Goal: Task Accomplishment & Management: Manage account settings

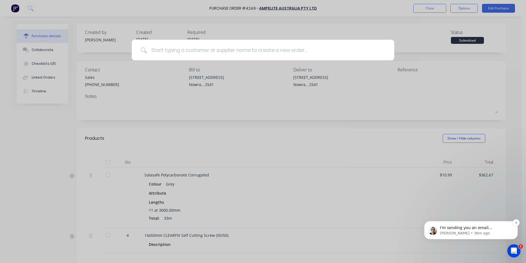
click at [470, 229] on span "I'm sending you an email [PERSON_NAME] with details to check in Xero" at bounding box center [470, 232] width 61 height 15
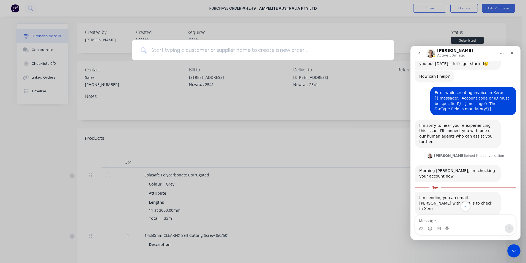
scroll to position [21, 0]
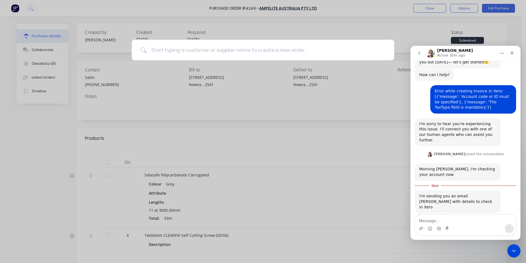
click at [224, 154] on div at bounding box center [263, 131] width 526 height 263
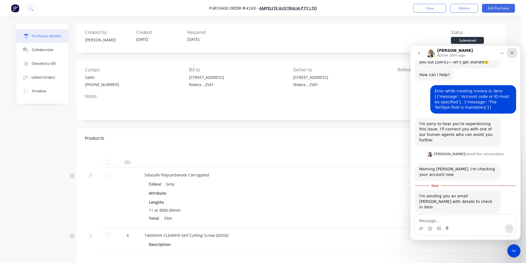
click at [514, 49] on div "Close" at bounding box center [512, 53] width 10 height 10
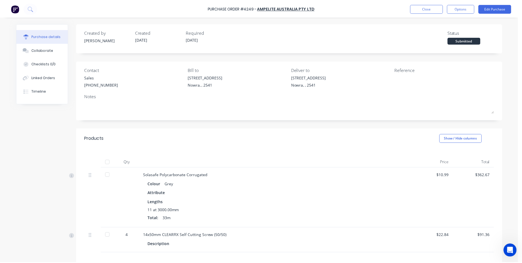
scroll to position [12, 0]
click at [31, 8] on icon at bounding box center [30, 8] width 5 height 5
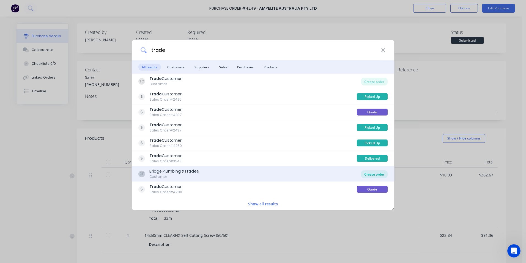
type input "trade"
click at [373, 175] on div "Create order" at bounding box center [374, 174] width 27 height 8
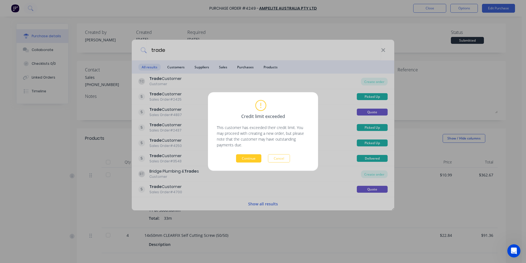
click at [251, 161] on button "Continue" at bounding box center [248, 158] width 25 height 8
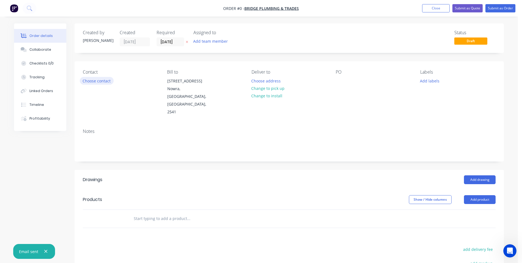
click at [87, 84] on button "Choose contact" at bounding box center [97, 80] width 34 height 7
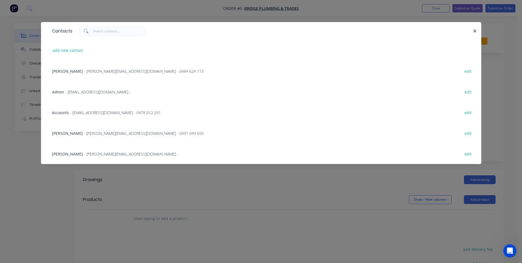
click at [89, 70] on span "- [PERSON_NAME][EMAIL_ADDRESS][DOMAIN_NAME] - 0484 624 115" at bounding box center [144, 71] width 120 height 5
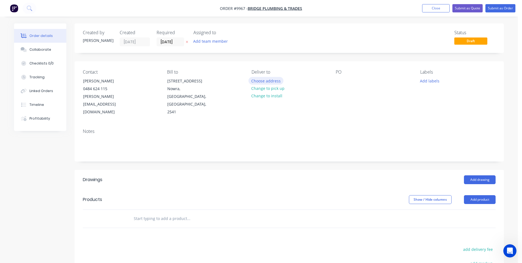
click at [258, 82] on button "Choose address" at bounding box center [266, 80] width 35 height 7
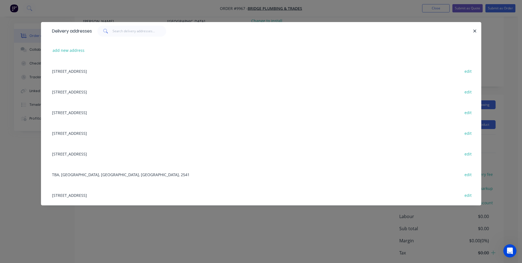
scroll to position [83, 0]
click at [86, 195] on div "[STREET_ADDRESS] edit" at bounding box center [261, 194] width 424 height 21
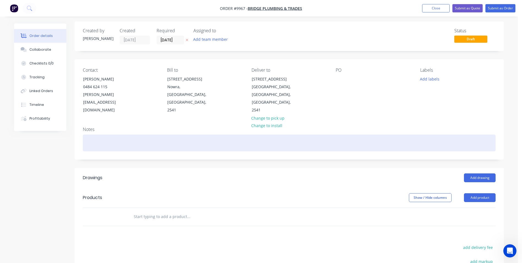
scroll to position [0, 0]
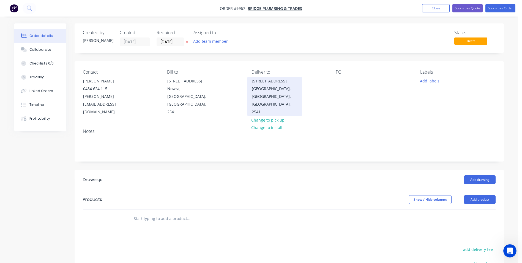
click at [268, 80] on div "[STREET_ADDRESS]" at bounding box center [275, 81] width 46 height 8
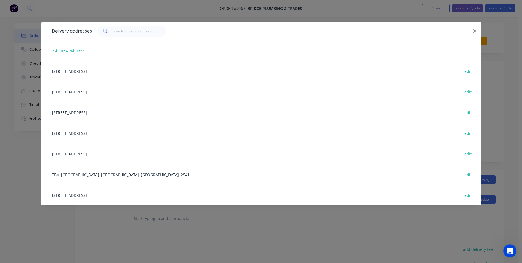
click at [463, 191] on div "[STREET_ADDRESS] edit" at bounding box center [261, 194] width 424 height 21
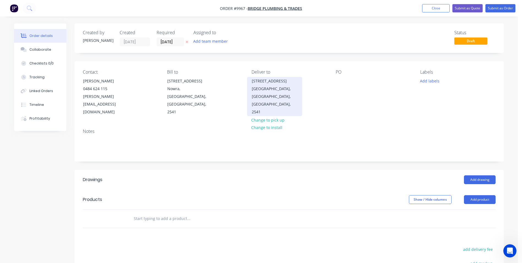
click at [252, 81] on div "[STREET_ADDRESS]" at bounding box center [275, 81] width 46 height 8
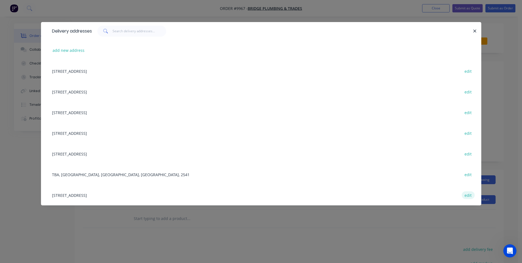
click at [471, 194] on button "edit" at bounding box center [468, 194] width 13 height 7
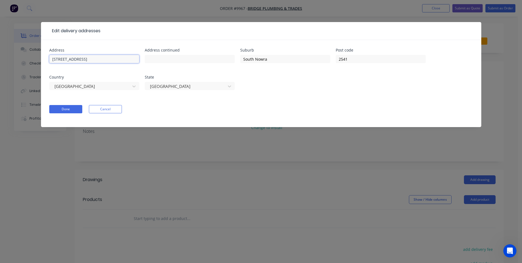
click at [51, 59] on input "[STREET_ADDRESS]" at bounding box center [94, 59] width 90 height 8
type input "[STREET_ADDRESS]"
click at [71, 109] on button "Done" at bounding box center [65, 109] width 33 height 8
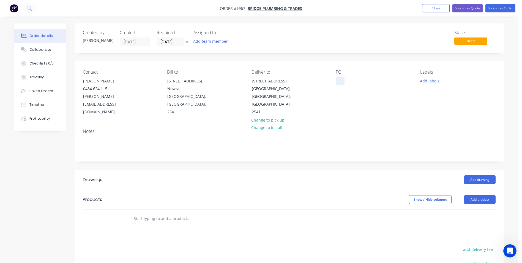
click at [341, 78] on div at bounding box center [340, 81] width 9 height 8
click at [272, 148] on div "Created by [PERSON_NAME] Created [DATE] Required [DATE] Assigned to Add team me…" at bounding box center [290, 191] width 430 height 336
click at [145, 213] on input "text" at bounding box center [189, 218] width 110 height 11
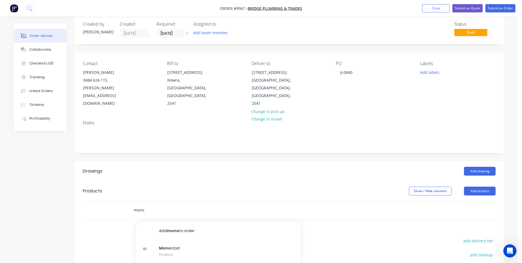
scroll to position [90, 0]
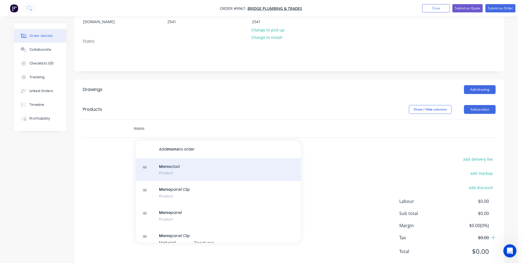
type input "mono"
click at [174, 158] on div "Mono clad Product" at bounding box center [218, 169] width 165 height 23
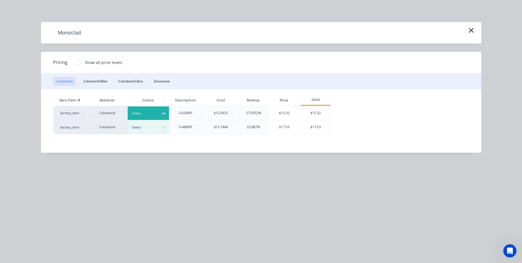
click at [154, 113] on div at bounding box center [144, 113] width 25 height 6
click at [170, 80] on button "Zincalume" at bounding box center [162, 81] width 23 height 9
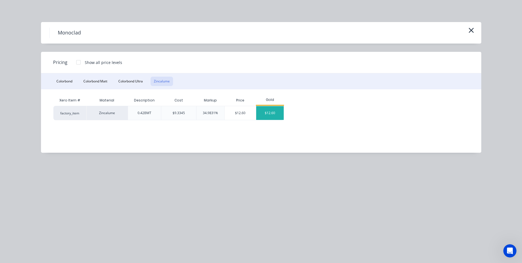
click at [266, 112] on div "$12.60" at bounding box center [270, 113] width 28 height 14
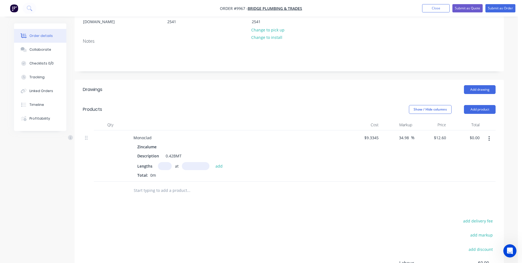
click at [164, 162] on input "text" at bounding box center [165, 166] width 14 height 8
type input "6"
type input "11100"
click at [213, 162] on button "add" at bounding box center [219, 165] width 13 height 7
type input "$839.16"
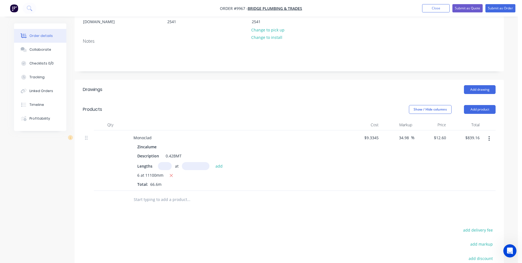
click at [168, 194] on input "text" at bounding box center [189, 199] width 110 height 11
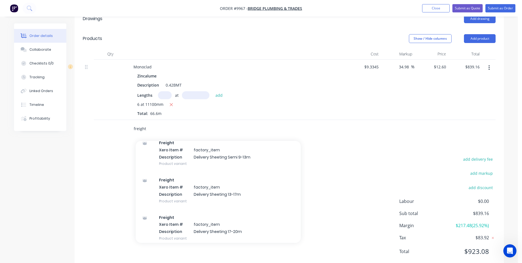
scroll to position [248, 0]
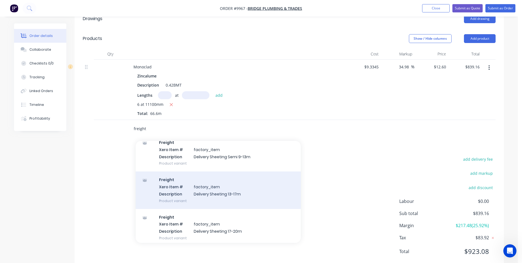
type input "freight"
click at [201, 181] on div "Freight Xero Item # factory_item Description Delivery Sheeting 13-17m Product v…" at bounding box center [218, 189] width 165 height 37
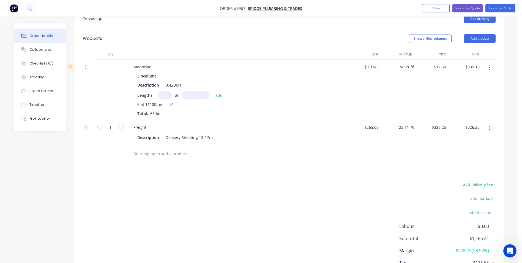
click at [491, 123] on button "button" at bounding box center [489, 128] width 13 height 10
click at [456, 172] on div "Delete" at bounding box center [470, 176] width 42 height 8
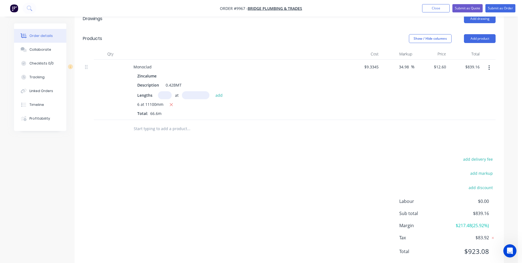
click at [152, 123] on input "text" at bounding box center [189, 128] width 110 height 11
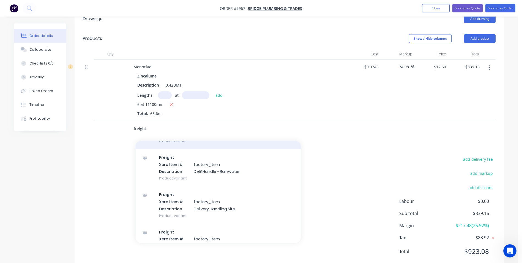
scroll to position [661, 0]
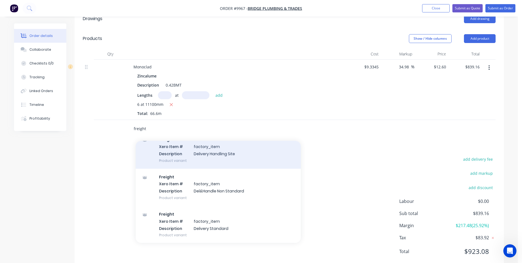
type input "freight"
click at [203, 143] on div "Freight Xero Item # factory_item Description Delivery Handling Site Product var…" at bounding box center [218, 149] width 165 height 37
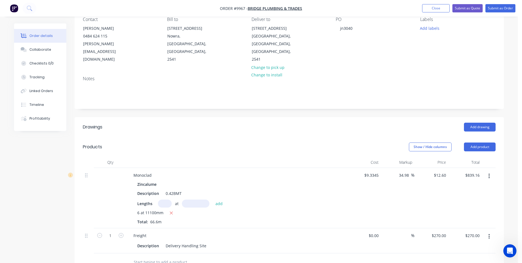
scroll to position [0, 0]
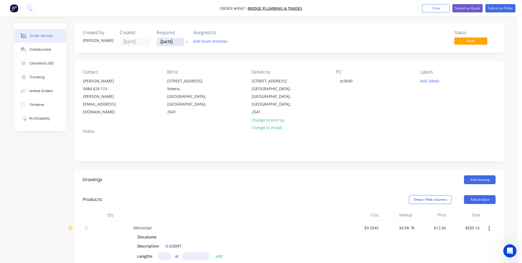
click at [173, 43] on input "[DATE]" at bounding box center [170, 42] width 27 height 8
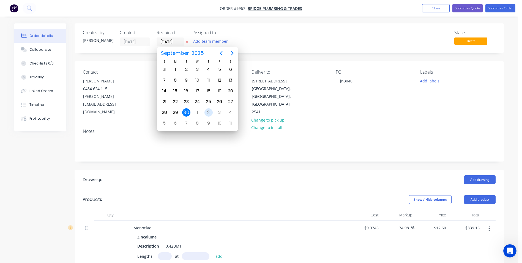
click at [206, 113] on div "2" at bounding box center [209, 112] width 8 height 8
type input "[DATE]"
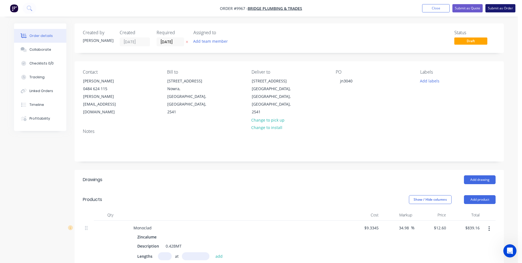
click at [496, 10] on button "Submit as Order" at bounding box center [501, 8] width 30 height 8
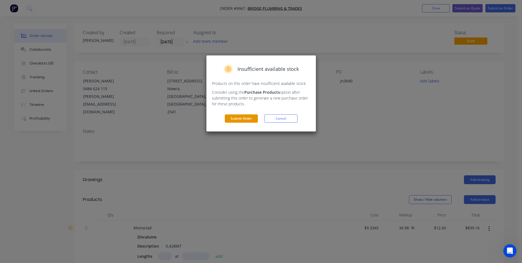
click at [240, 116] on button "Submit Order" at bounding box center [241, 118] width 33 height 8
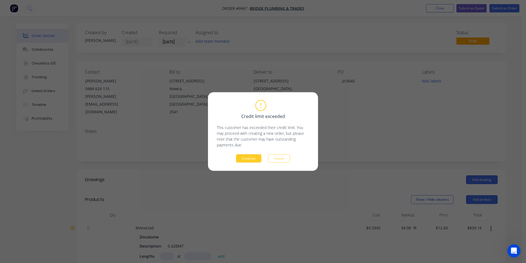
click at [258, 161] on button "Continue" at bounding box center [248, 158] width 25 height 8
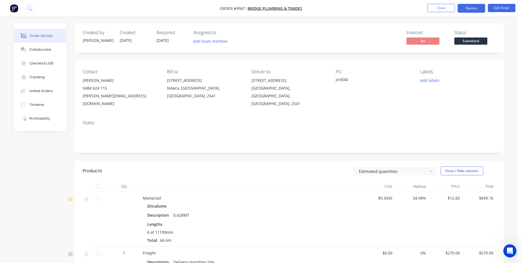
click at [469, 7] on button "Options" at bounding box center [472, 8] width 28 height 9
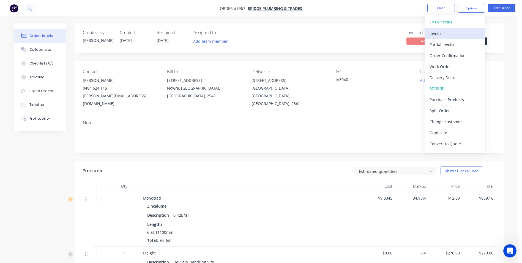
click at [443, 32] on div "Invoice" at bounding box center [455, 33] width 51 height 8
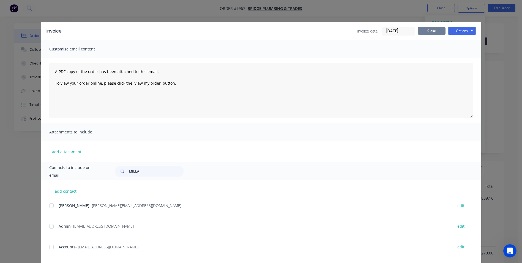
click at [429, 31] on button "Close" at bounding box center [432, 31] width 28 height 8
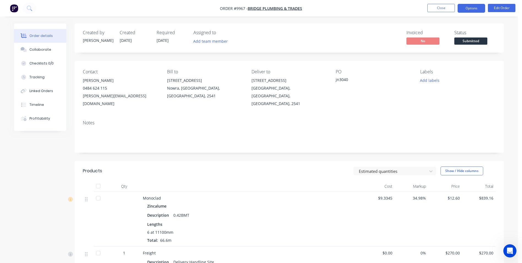
click at [482, 6] on button "Options" at bounding box center [472, 8] width 28 height 9
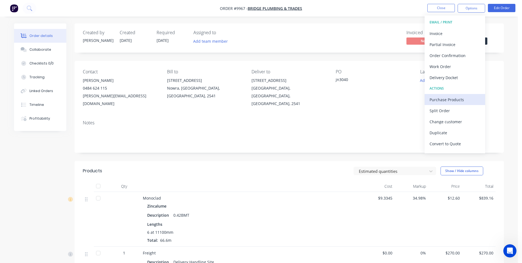
click at [447, 96] on div "Purchase Products" at bounding box center [455, 100] width 51 height 8
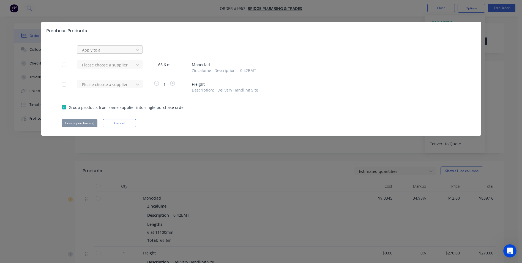
click at [117, 50] on div at bounding box center [107, 50] width 50 height 7
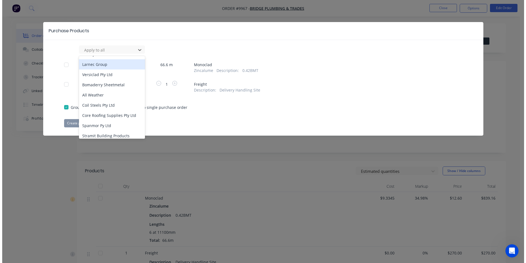
scroll to position [629, 0]
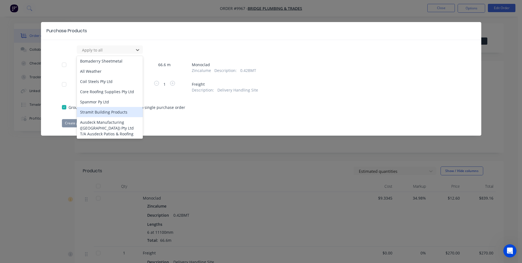
click at [112, 107] on div "Stramit Building Products" at bounding box center [110, 112] width 66 height 10
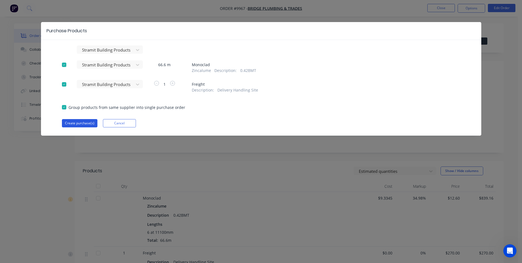
click at [85, 121] on button "Create purchase(s)" at bounding box center [80, 123] width 36 height 8
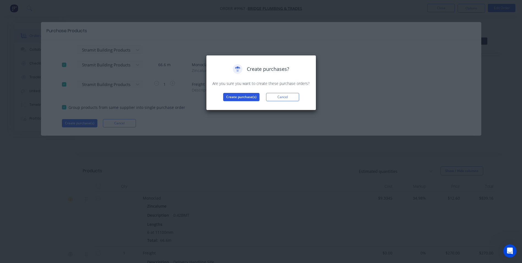
click at [246, 95] on button "Create purchase(s)" at bounding box center [241, 97] width 36 height 8
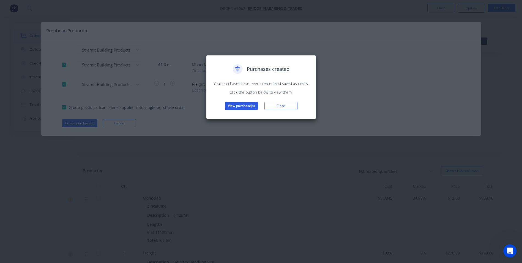
click at [240, 108] on button "View purchase(s)" at bounding box center [241, 106] width 33 height 8
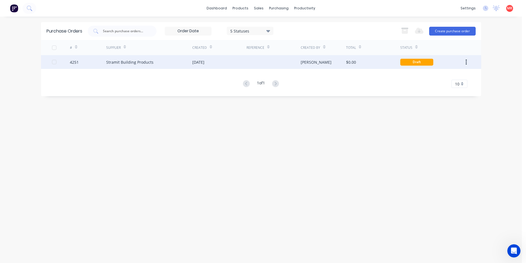
click at [278, 61] on div at bounding box center [274, 62] width 54 height 14
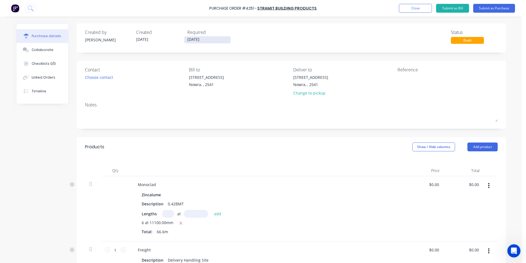
click at [203, 40] on input "[DATE]" at bounding box center [207, 39] width 46 height 7
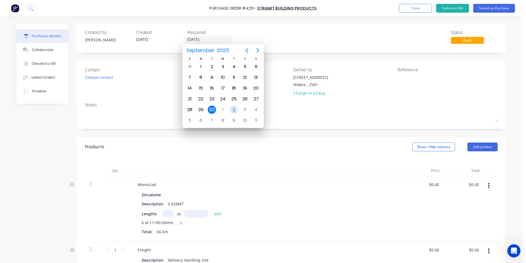
click at [233, 107] on div "2" at bounding box center [234, 109] width 8 height 8
type input "[DATE]"
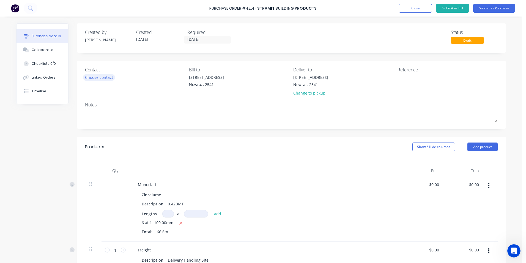
click at [106, 76] on div "Choose contact" at bounding box center [99, 77] width 28 height 6
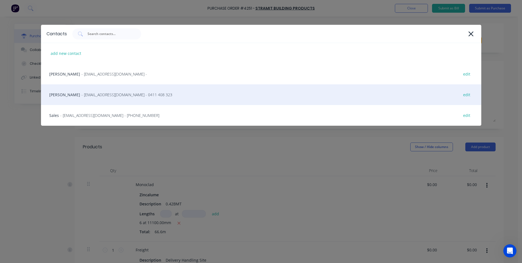
click at [94, 94] on span "- [EMAIL_ADDRESS][DOMAIN_NAME] - 0411 408 323" at bounding box center [127, 95] width 91 height 6
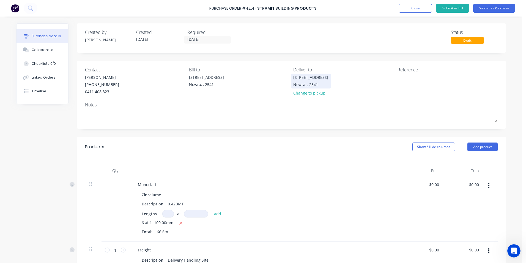
click at [294, 82] on div "[STREET_ADDRESS]" at bounding box center [311, 80] width 35 height 13
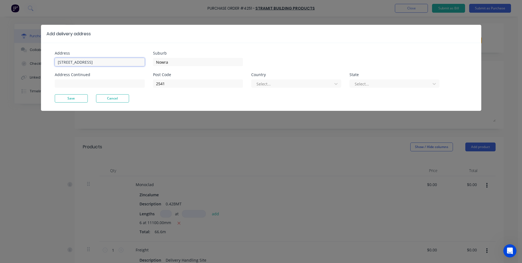
drag, startPoint x: 117, startPoint y: 64, endPoint x: 27, endPoint y: 63, distance: 89.8
click at [27, 63] on div "Add delivery address Address [STREET_ADDRESS] Address Continued Suburb Nowra Po…" at bounding box center [261, 131] width 522 height 263
paste input "[STREET_ADDRESS]"
type input "[STREET_ADDRESS]"
type input "South Nowra"
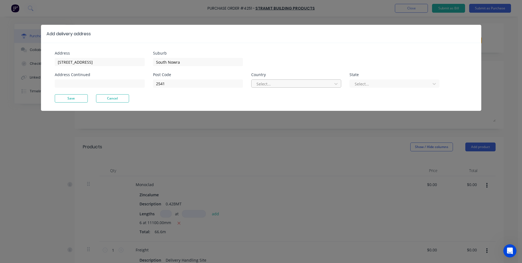
click at [268, 86] on div at bounding box center [293, 83] width 74 height 7
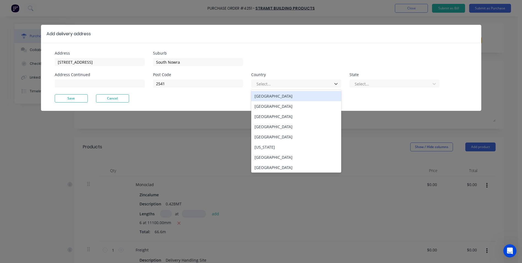
click at [273, 98] on div "[GEOGRAPHIC_DATA]" at bounding box center [296, 96] width 90 height 10
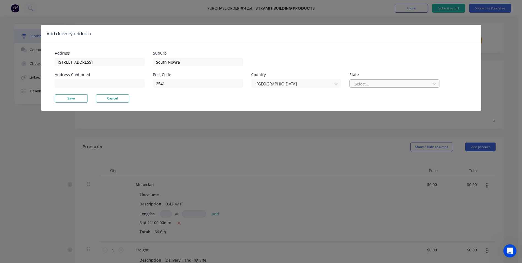
click at [393, 84] on div at bounding box center [391, 83] width 74 height 7
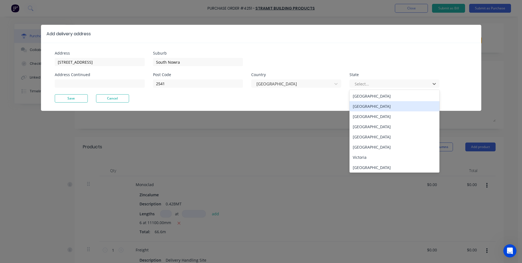
click at [377, 105] on div "[GEOGRAPHIC_DATA]" at bounding box center [395, 106] width 90 height 10
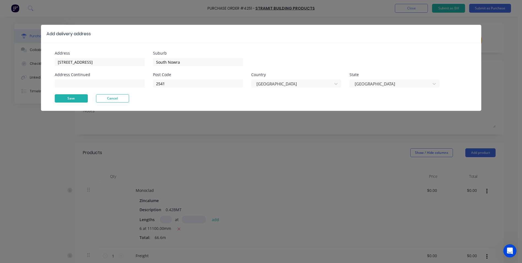
click at [82, 101] on button "Save" at bounding box center [71, 98] width 33 height 8
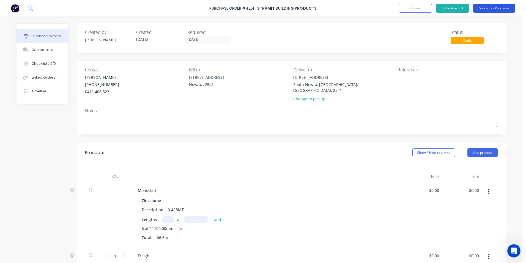
click at [495, 8] on button "Submit as Purchase" at bounding box center [495, 8] width 42 height 9
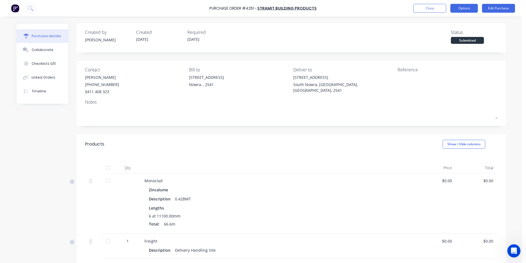
click at [456, 10] on button "Options" at bounding box center [465, 8] width 28 height 9
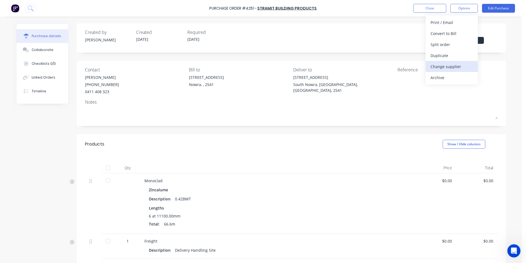
click at [442, 68] on div "Change supplier" at bounding box center [452, 67] width 42 height 8
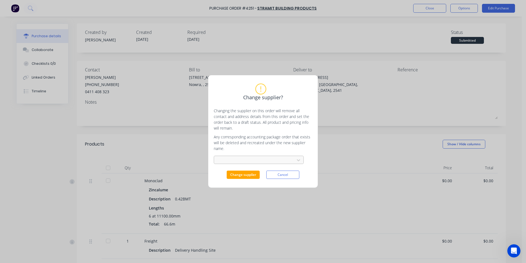
click at [249, 162] on div at bounding box center [256, 160] width 74 height 7
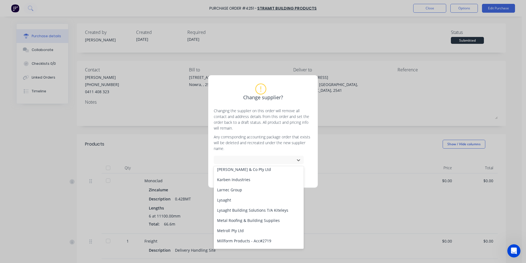
scroll to position [275, 0]
click at [235, 245] on div "Mobile Roofing Solutions" at bounding box center [259, 250] width 90 height 10
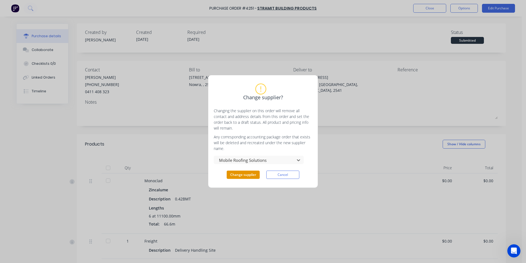
click at [243, 173] on button "Change supplier" at bounding box center [243, 174] width 33 height 8
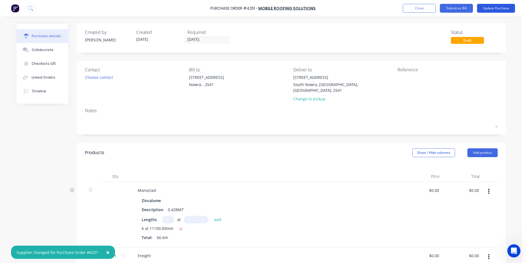
click at [495, 9] on button "Update Purchase" at bounding box center [496, 8] width 38 height 9
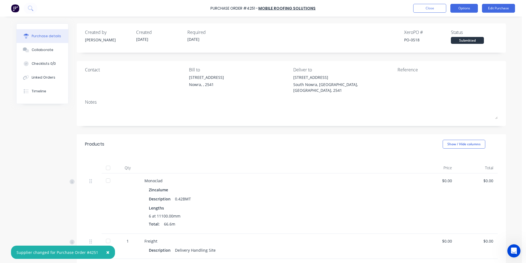
click at [463, 7] on button "Options" at bounding box center [465, 8] width 28 height 9
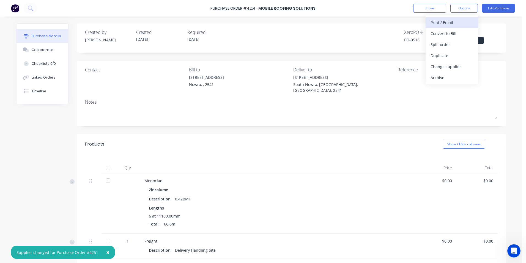
click at [452, 19] on div "Print / Email" at bounding box center [452, 22] width 42 height 8
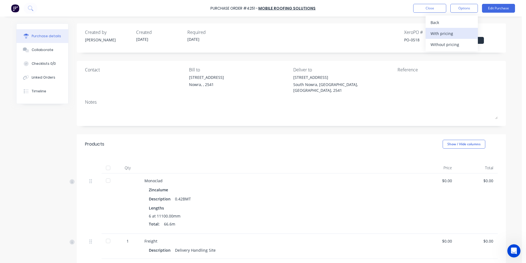
click at [453, 33] on div "With pricing" at bounding box center [452, 33] width 42 height 8
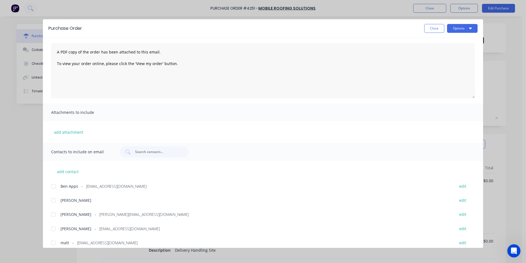
scroll to position [36, 0]
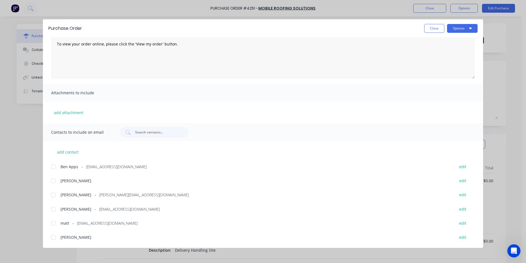
click at [56, 210] on div at bounding box center [53, 208] width 11 height 11
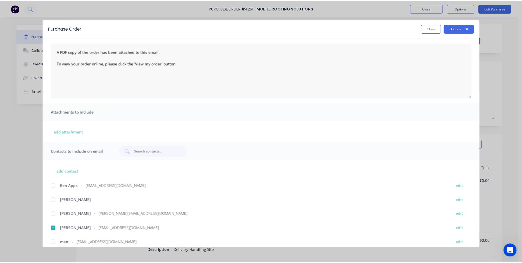
scroll to position [0, 0]
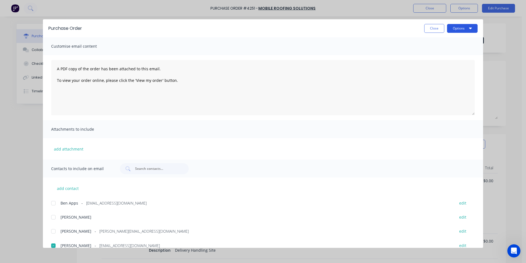
click at [466, 31] on button "Options" at bounding box center [462, 28] width 31 height 9
click at [453, 62] on div "Email" at bounding box center [452, 64] width 42 height 8
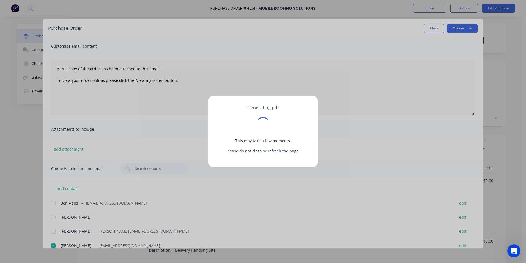
click at [431, 28] on div "Generating pdf This may take a few moments. Please do not close or refresh the …" at bounding box center [263, 131] width 526 height 263
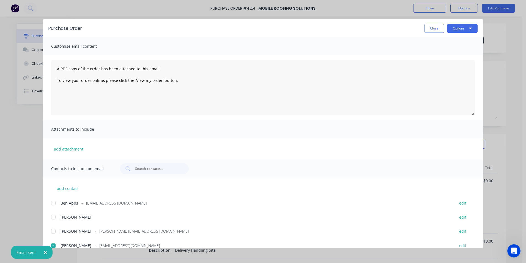
click at [36, 145] on div "Purchase Order Close Options Customise email content A PDF copy of the order ha…" at bounding box center [263, 131] width 526 height 263
click at [427, 28] on button "Close" at bounding box center [435, 28] width 20 height 9
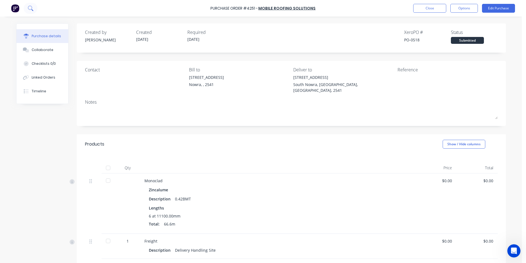
click at [32, 9] on icon at bounding box center [30, 8] width 4 height 4
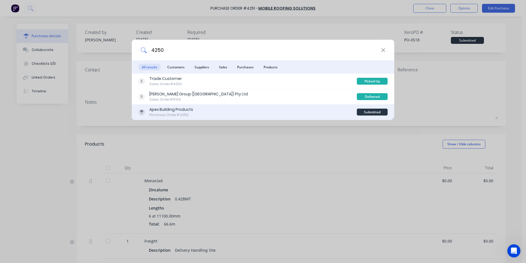
type input "4250"
click at [266, 112] on div "Apex Building Products Purchase Order #4250" at bounding box center [248, 112] width 219 height 11
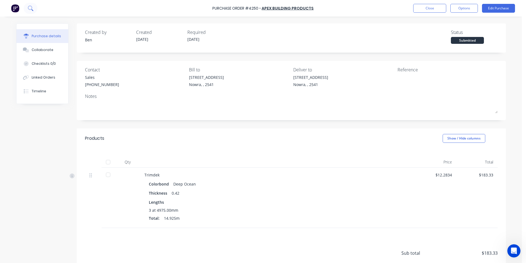
click at [33, 8] on icon at bounding box center [30, 8] width 5 height 5
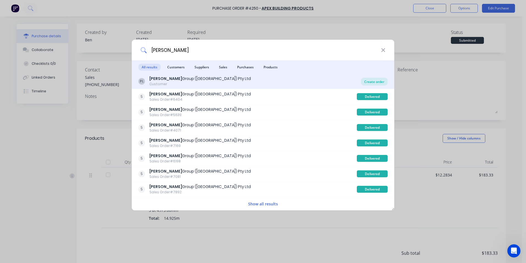
type input "[PERSON_NAME]"
click at [376, 80] on div "Create order" at bounding box center [374, 82] width 27 height 8
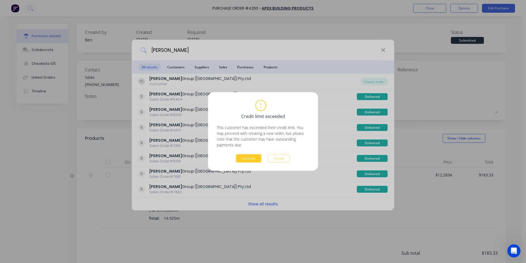
click at [242, 161] on button "Continue" at bounding box center [248, 158] width 25 height 8
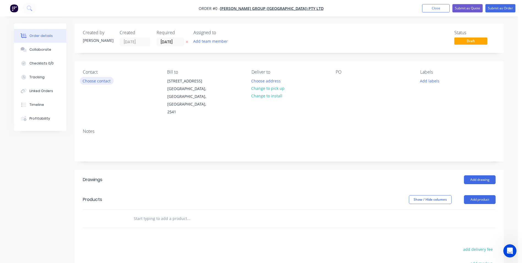
click at [97, 82] on button "Choose contact" at bounding box center [97, 80] width 34 height 7
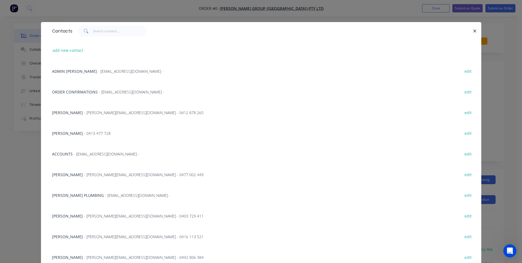
click at [99, 154] on span "- [EMAIL_ADDRESS][DOMAIN_NAME] -" at bounding box center [107, 153] width 66 height 5
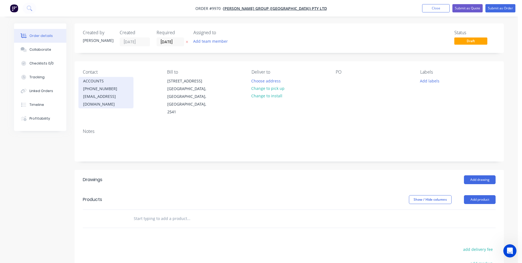
click at [103, 93] on div "[EMAIL_ADDRESS][DOMAIN_NAME]" at bounding box center [106, 100] width 46 height 15
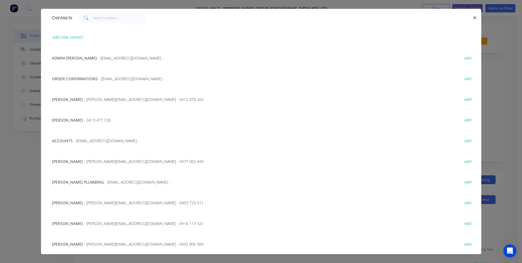
scroll to position [20, 0]
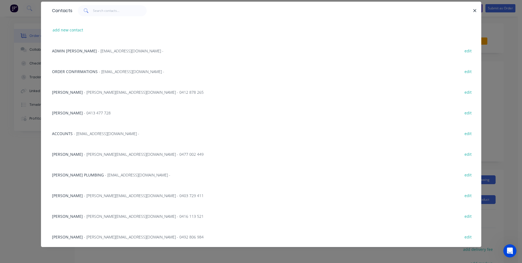
click at [91, 238] on span "- [PERSON_NAME][EMAIL_ADDRESS][DOMAIN_NAME] - 0492 806 984" at bounding box center [144, 236] width 120 height 5
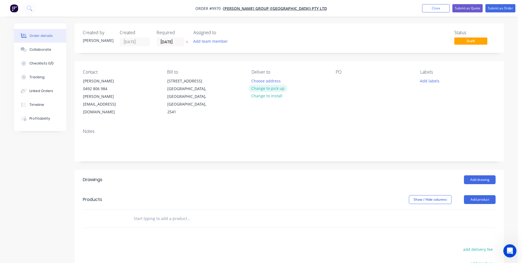
click at [272, 86] on button "Change to pick up" at bounding box center [268, 88] width 39 height 7
click at [340, 80] on div at bounding box center [340, 81] width 9 height 8
click at [163, 213] on input "text" at bounding box center [189, 218] width 110 height 11
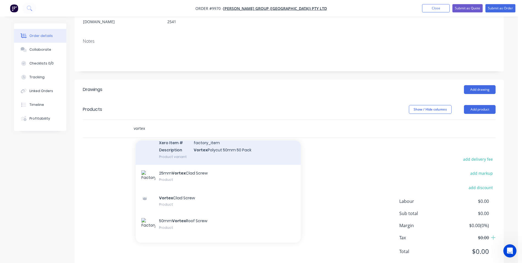
scroll to position [193, 0]
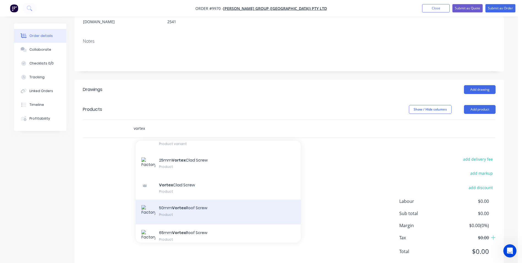
type input "vortex"
click at [173, 199] on div "50mm Vortex Roof Screw Product" at bounding box center [218, 211] width 165 height 25
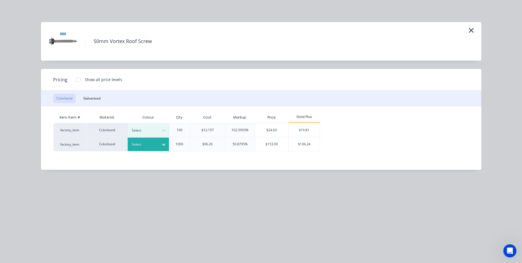
click at [162, 144] on icon at bounding box center [164, 145] width 6 height 6
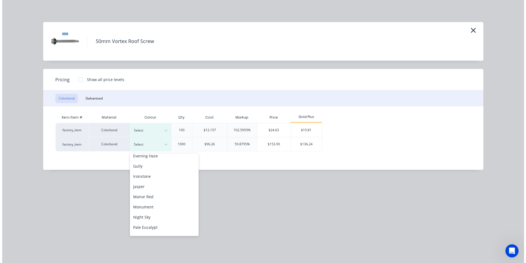
scroll to position [83, 0]
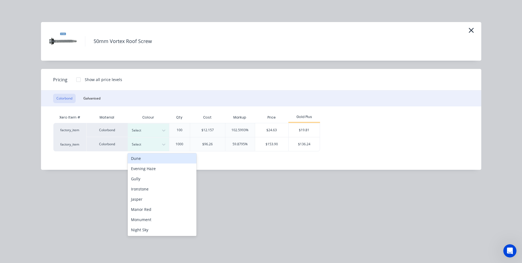
click at [141, 160] on div "Dune" at bounding box center [162, 158] width 69 height 10
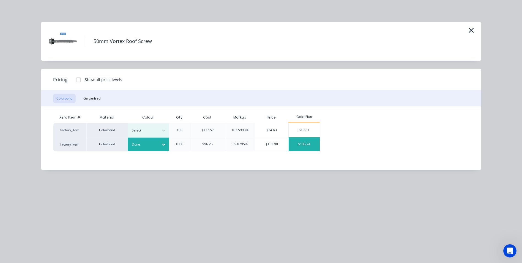
click at [310, 142] on div "$136.24" at bounding box center [304, 144] width 31 height 14
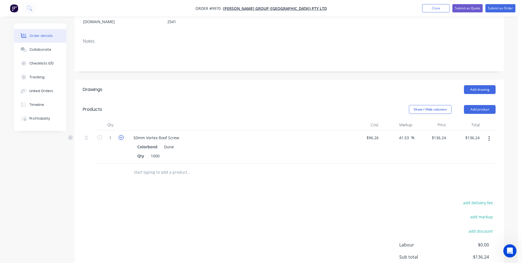
click at [120, 135] on icon "button" at bounding box center [121, 137] width 5 height 5
type input "2"
type input "$272.48"
click at [496, 13] on nav "Order #9970 - [PERSON_NAME] Group ([GEOGRAPHIC_DATA]) Pty Ltd Add product Close…" at bounding box center [261, 8] width 522 height 17
click at [496, 9] on button "Submit as Order" at bounding box center [501, 8] width 30 height 8
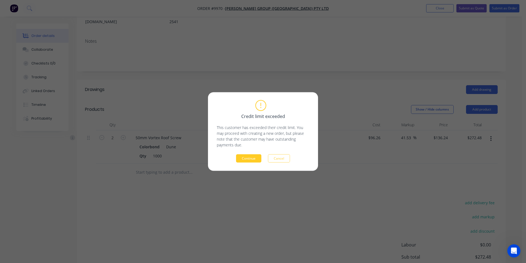
click at [251, 159] on button "Continue" at bounding box center [248, 158] width 25 height 8
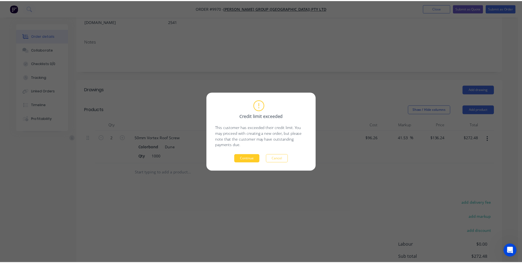
scroll to position [0, 0]
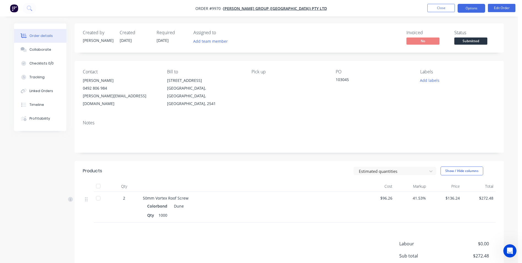
click at [479, 7] on button "Options" at bounding box center [472, 8] width 28 height 9
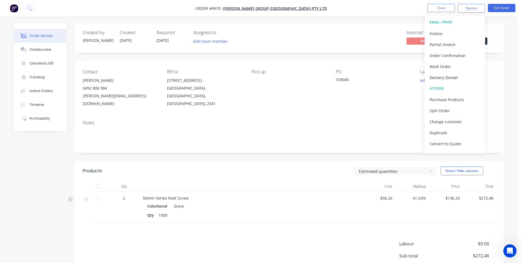
click at [420, 102] on div "Contact [PERSON_NAME] M [PHONE_NUMBER] [PERSON_NAME][EMAIL_ADDRESS][DOMAIN_NAME…" at bounding box center [290, 88] width 430 height 55
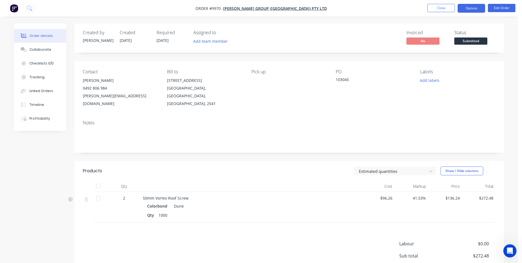
click at [469, 8] on button "Options" at bounding box center [472, 8] width 28 height 9
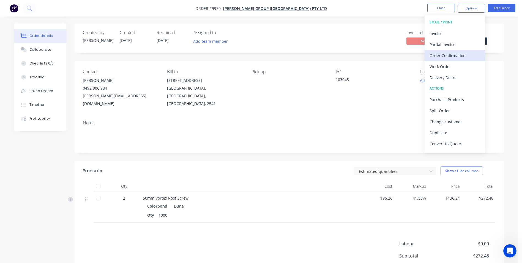
click at [455, 53] on div "Order Confirmation" at bounding box center [455, 55] width 51 height 8
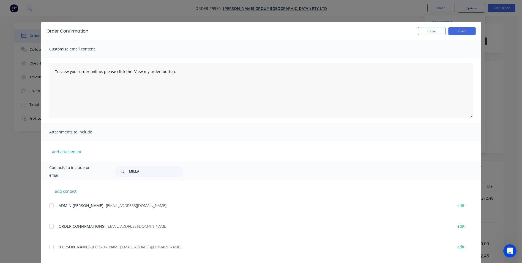
click at [52, 227] on div at bounding box center [51, 226] width 11 height 11
drag, startPoint x: 464, startPoint y: 30, endPoint x: 428, endPoint y: 30, distance: 35.5
click at [463, 30] on button "Email" at bounding box center [463, 31] width 28 height 8
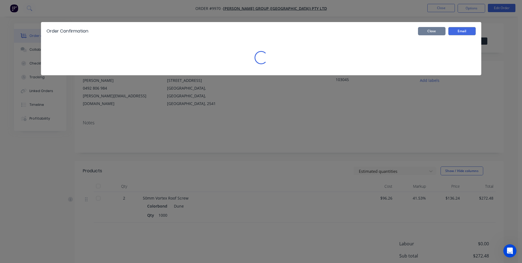
click at [428, 30] on button "Close" at bounding box center [432, 31] width 28 height 8
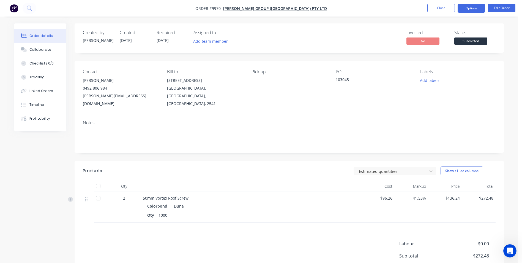
click at [465, 12] on button "Options" at bounding box center [472, 8] width 28 height 9
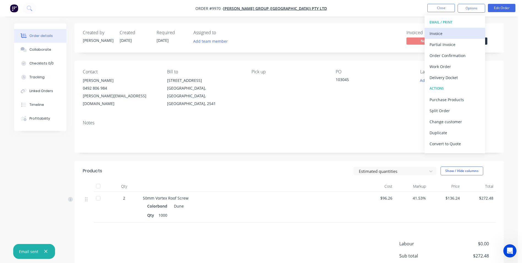
click at [439, 34] on div "Invoice" at bounding box center [455, 33] width 51 height 8
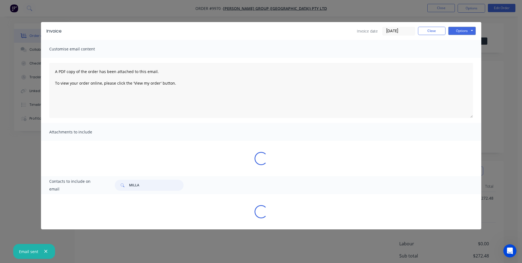
drag, startPoint x: 141, startPoint y: 188, endPoint x: 115, endPoint y: 186, distance: 26.8
click at [115, 186] on div "MILLA" at bounding box center [291, 185] width 364 height 11
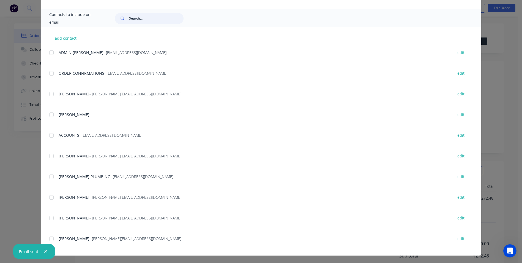
scroll to position [153, 0]
click at [51, 132] on div at bounding box center [51, 134] width 11 height 11
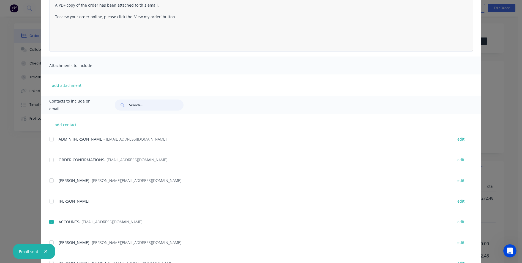
scroll to position [0, 0]
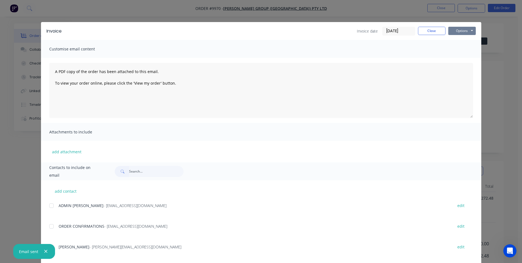
click at [454, 30] on button "Options" at bounding box center [463, 31] width 28 height 8
click at [458, 58] on button "Email" at bounding box center [466, 58] width 35 height 9
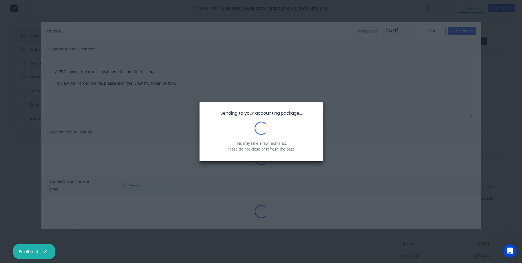
click at [428, 31] on div "Sending to your accounting package... Loading... This may take a few moments. P…" at bounding box center [261, 131] width 522 height 263
click at [390, 109] on div "Sending to your accounting package... Loading... This may take a few moments. P…" at bounding box center [261, 131] width 522 height 263
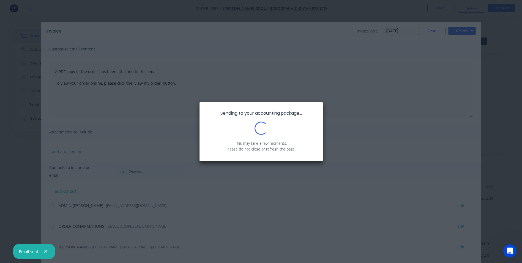
click at [302, 202] on div "Sending to your accounting package... Loading... This may take a few moments. P…" at bounding box center [261, 131] width 522 height 263
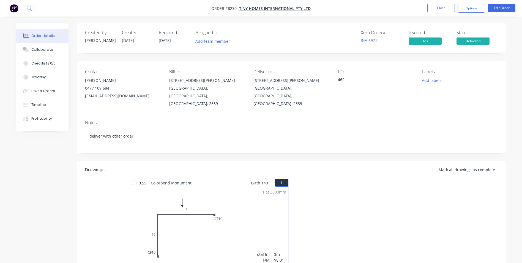
click at [16, 9] on img "button" at bounding box center [14, 8] width 8 height 8
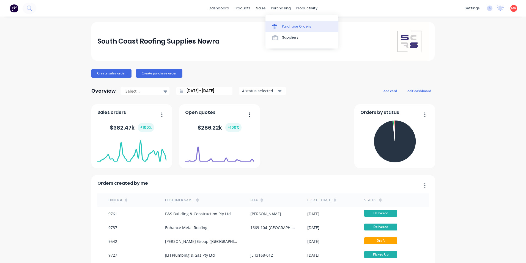
click at [281, 26] on link "Purchase Orders" at bounding box center [302, 26] width 73 height 11
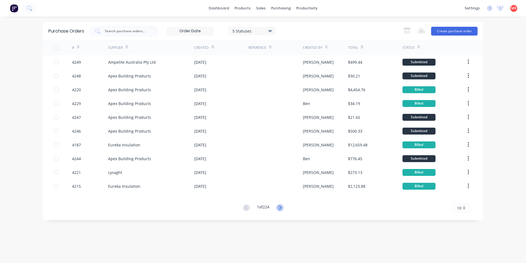
click at [281, 206] on icon at bounding box center [280, 207] width 7 height 7
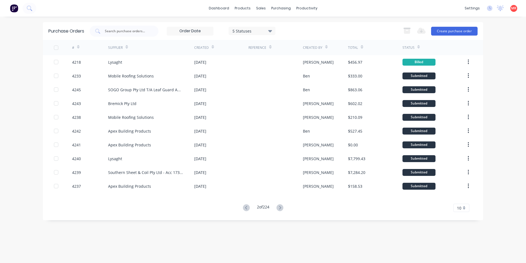
click at [281, 206] on icon at bounding box center [280, 207] width 7 height 7
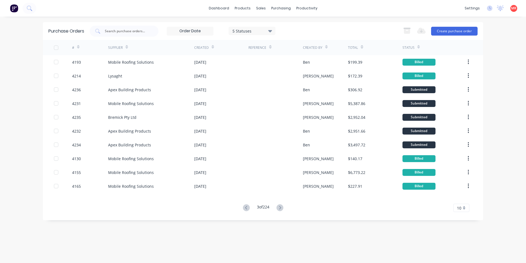
click at [12, 11] on img at bounding box center [14, 8] width 8 height 8
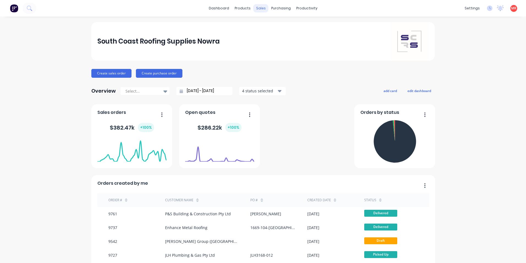
click at [260, 4] on div "sales" at bounding box center [261, 8] width 15 height 8
click at [260, 6] on div "sales" at bounding box center [261, 8] width 15 height 8
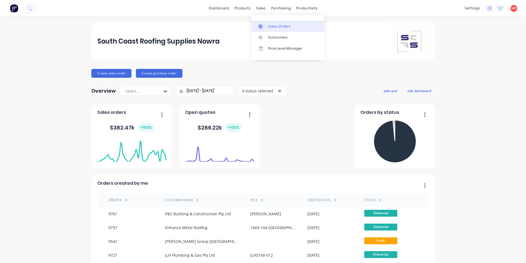
click at [273, 29] on link "Sales Orders" at bounding box center [288, 26] width 73 height 11
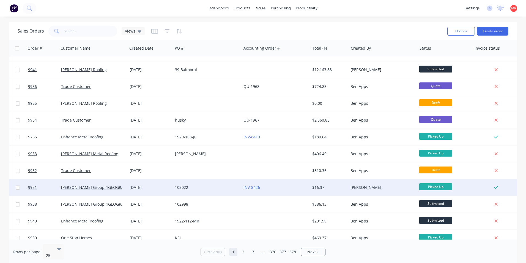
scroll to position [240, 0]
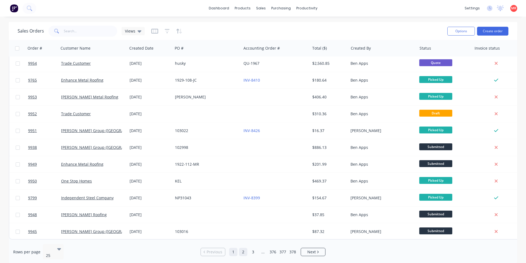
click at [243, 250] on link "2" at bounding box center [243, 252] width 8 height 8
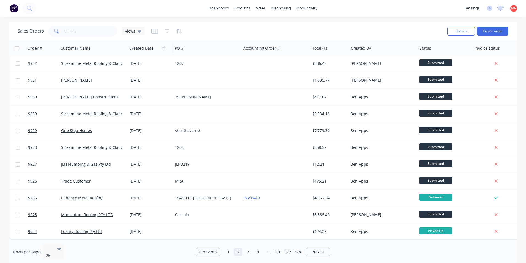
click at [143, 49] on div at bounding box center [148, 48] width 39 height 11
click at [164, 47] on icon "button" at bounding box center [164, 48] width 5 height 4
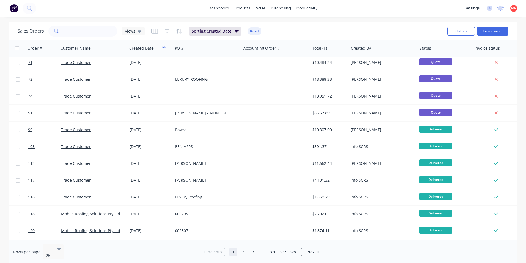
scroll to position [0, 0]
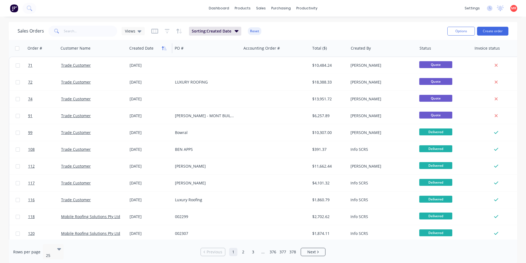
click at [164, 45] on button "button" at bounding box center [164, 48] width 8 height 8
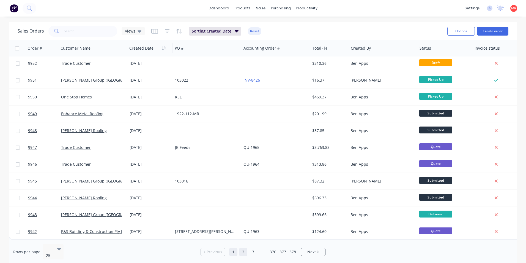
click at [244, 251] on link "2" at bounding box center [243, 252] width 8 height 8
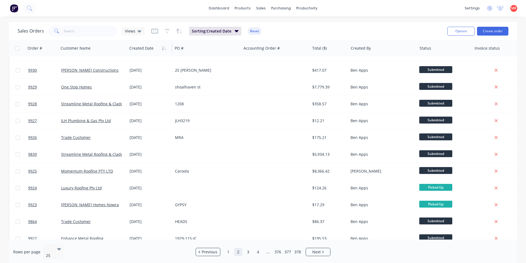
scroll to position [240, 0]
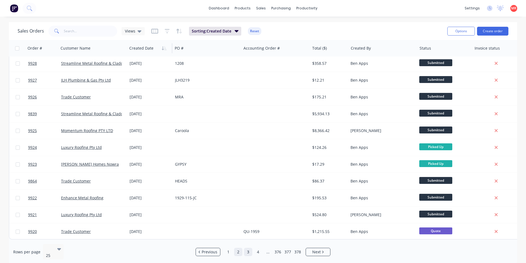
click at [248, 248] on link "3" at bounding box center [248, 252] width 8 height 8
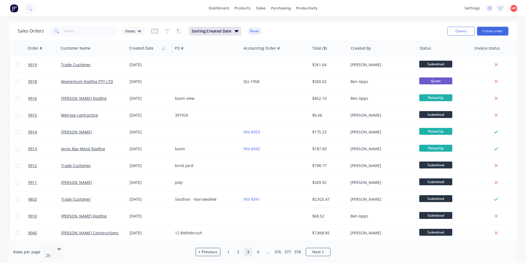
scroll to position [0, 0]
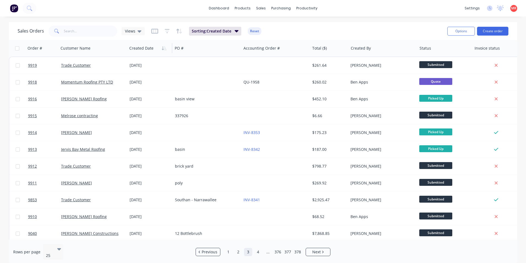
click at [11, 9] on img at bounding box center [14, 8] width 8 height 8
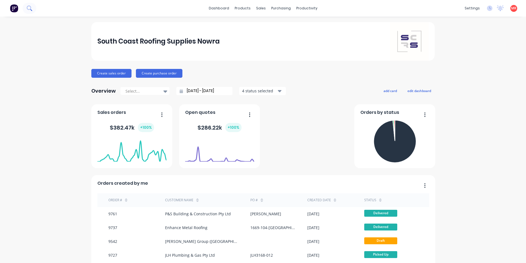
click at [32, 7] on icon at bounding box center [29, 8] width 5 height 5
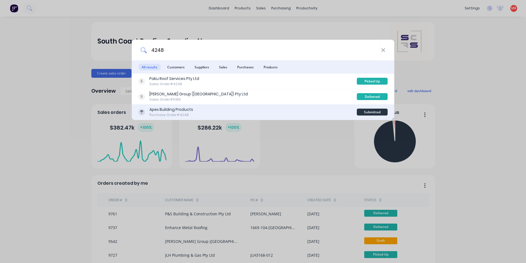
type input "4248"
click at [254, 110] on div "Apex Building Products Purchase Order #4248" at bounding box center [248, 112] width 219 height 11
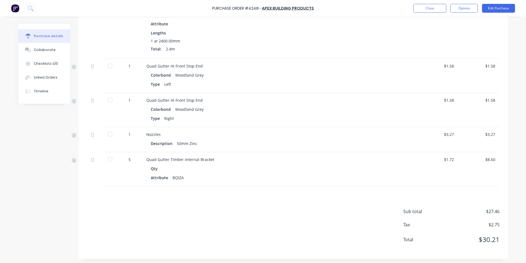
scroll to position [171, 0]
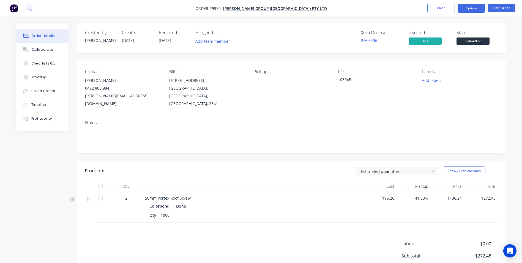
click at [475, 8] on button "Options" at bounding box center [472, 8] width 28 height 9
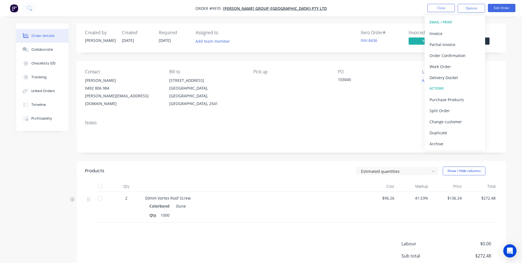
click at [382, 70] on div "PO" at bounding box center [375, 71] width 75 height 5
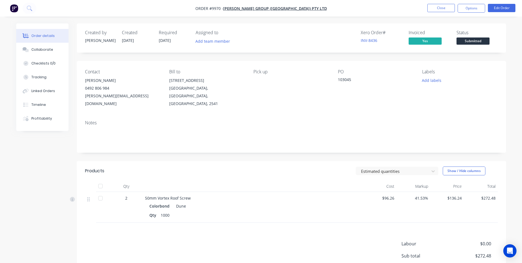
click at [480, 40] on span "Submitted" at bounding box center [473, 40] width 33 height 7
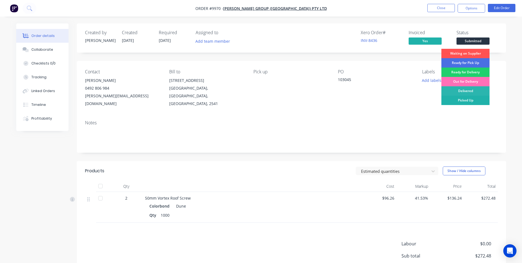
click at [473, 100] on div "Picked Up" at bounding box center [466, 100] width 48 height 9
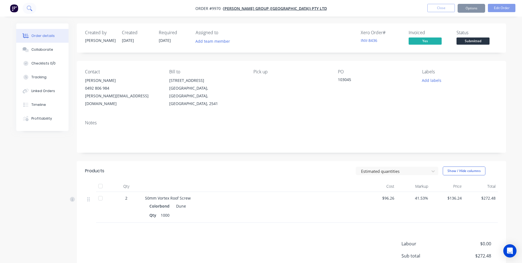
click at [32, 8] on icon at bounding box center [29, 8] width 5 height 5
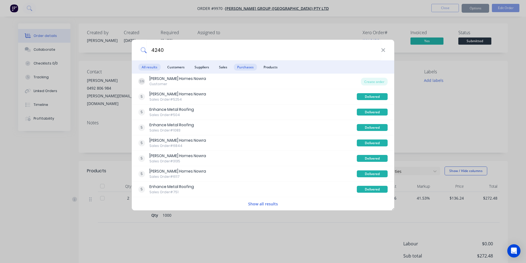
type input "4240"
click at [256, 66] on span "Purchases" at bounding box center [245, 67] width 23 height 7
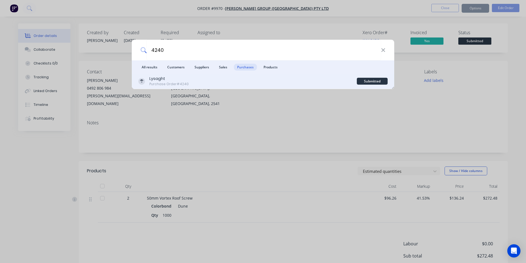
click at [248, 82] on div "Lysaght Purchase Order #4240" at bounding box center [248, 81] width 219 height 11
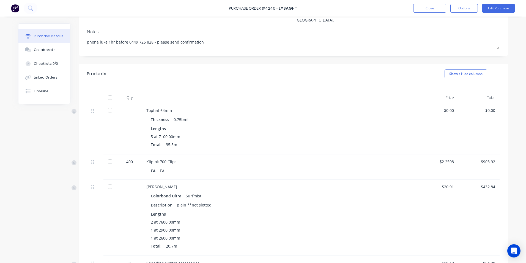
scroll to position [83, 0]
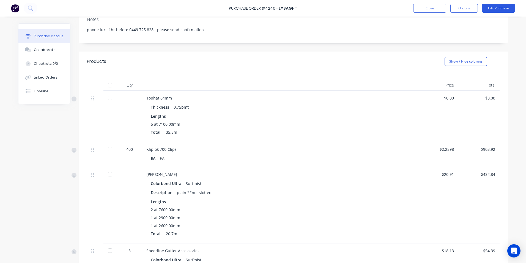
click at [495, 7] on button "Edit Purchase" at bounding box center [498, 8] width 33 height 9
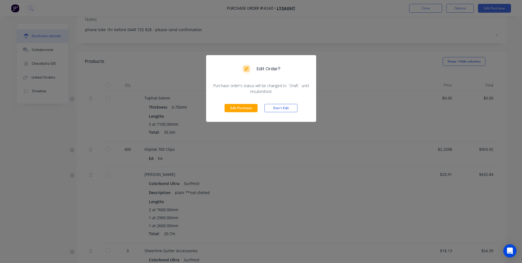
click at [279, 131] on div "Edit Order? Purchase order's status will be changed to `Draft` until resubmitte…" at bounding box center [261, 131] width 522 height 263
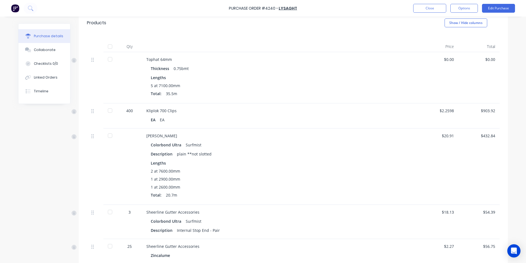
scroll to position [138, 0]
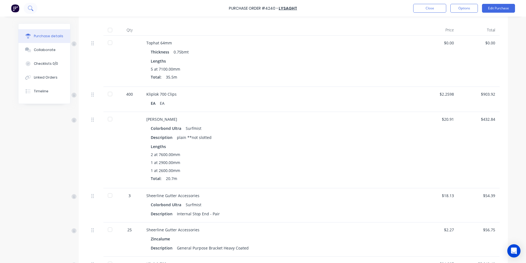
click at [30, 8] on icon at bounding box center [30, 8] width 5 height 5
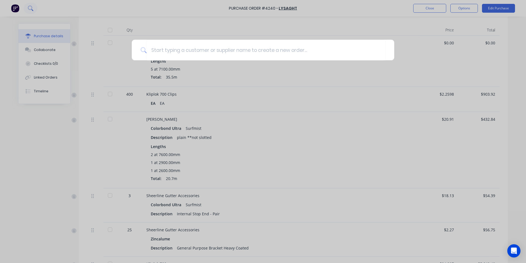
type textarea "x"
type input "4"
type textarea "x"
type input "42"
type textarea "x"
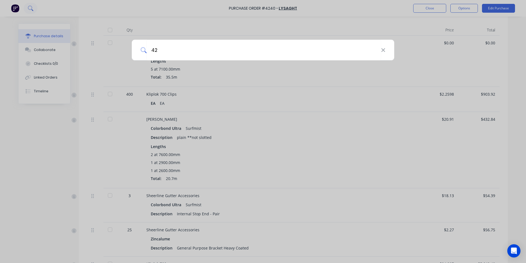
type input "424"
type textarea "x"
type input "4248"
type textarea "x"
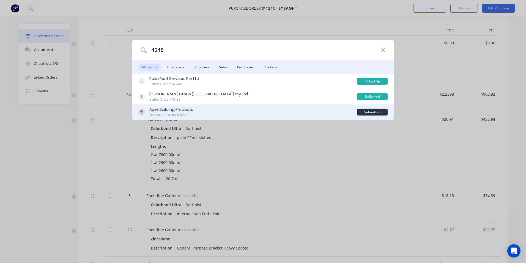
type input "4248"
click at [242, 113] on div "Apex Building Products Purchase Order #4248" at bounding box center [248, 112] width 219 height 11
type textarea "x"
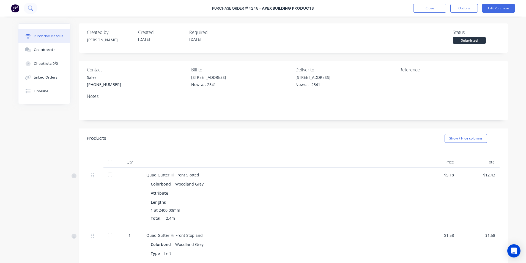
click at [32, 9] on icon at bounding box center [30, 8] width 4 height 4
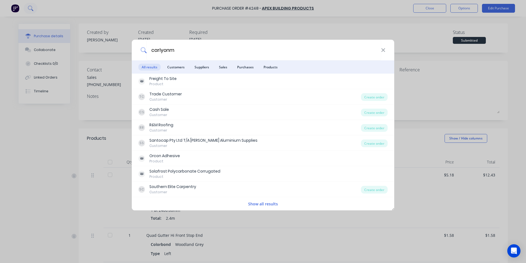
type input "carlyon"
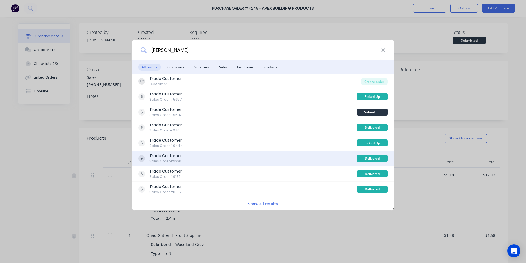
click at [235, 158] on div "Trade Customer Sales Order #9330" at bounding box center [248, 158] width 219 height 11
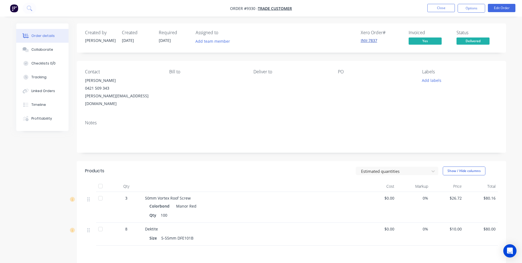
click at [371, 41] on link "INV-7837" at bounding box center [369, 40] width 17 height 5
